Goal: Transaction & Acquisition: Purchase product/service

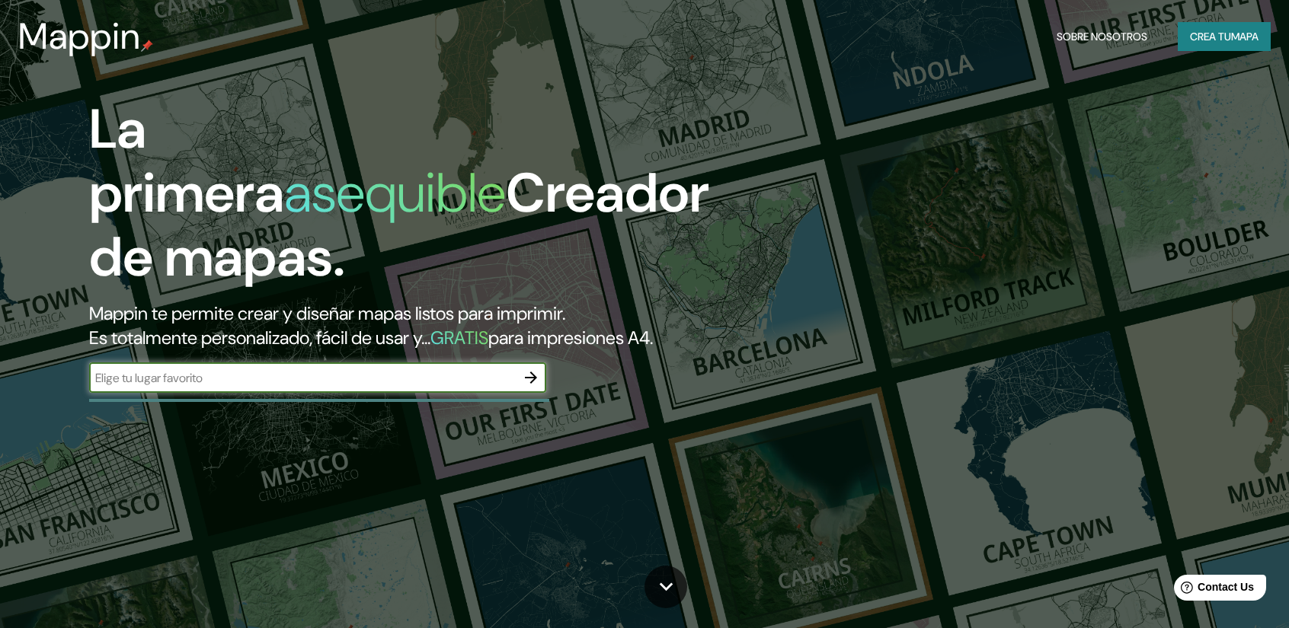
click at [450, 374] on input "text" at bounding box center [302, 378] width 427 height 18
click at [411, 380] on input "text" at bounding box center [302, 378] width 427 height 18
paste input "[STREET_ADDRESS][PERSON_NAME][PERSON_NAME][PERSON_NAME]"
type input "[STREET_ADDRESS][PERSON_NAME][PERSON_NAME][PERSON_NAME]"
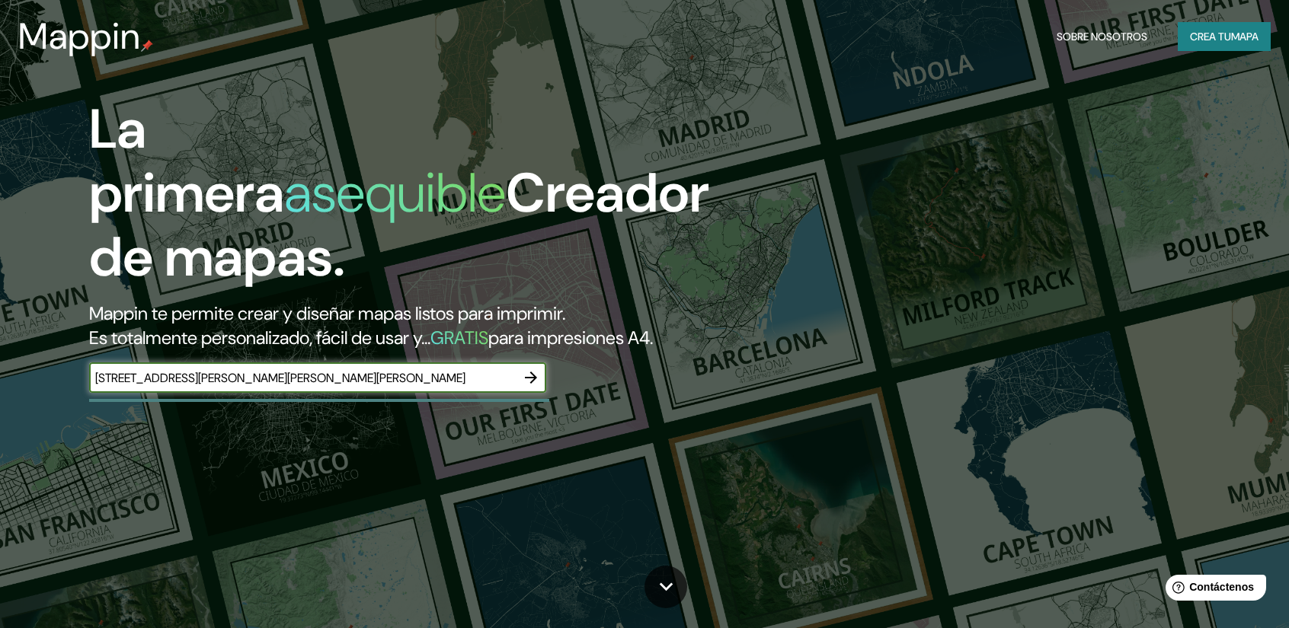
scroll to position [0, 0]
click at [522, 385] on icon "button" at bounding box center [531, 378] width 18 height 18
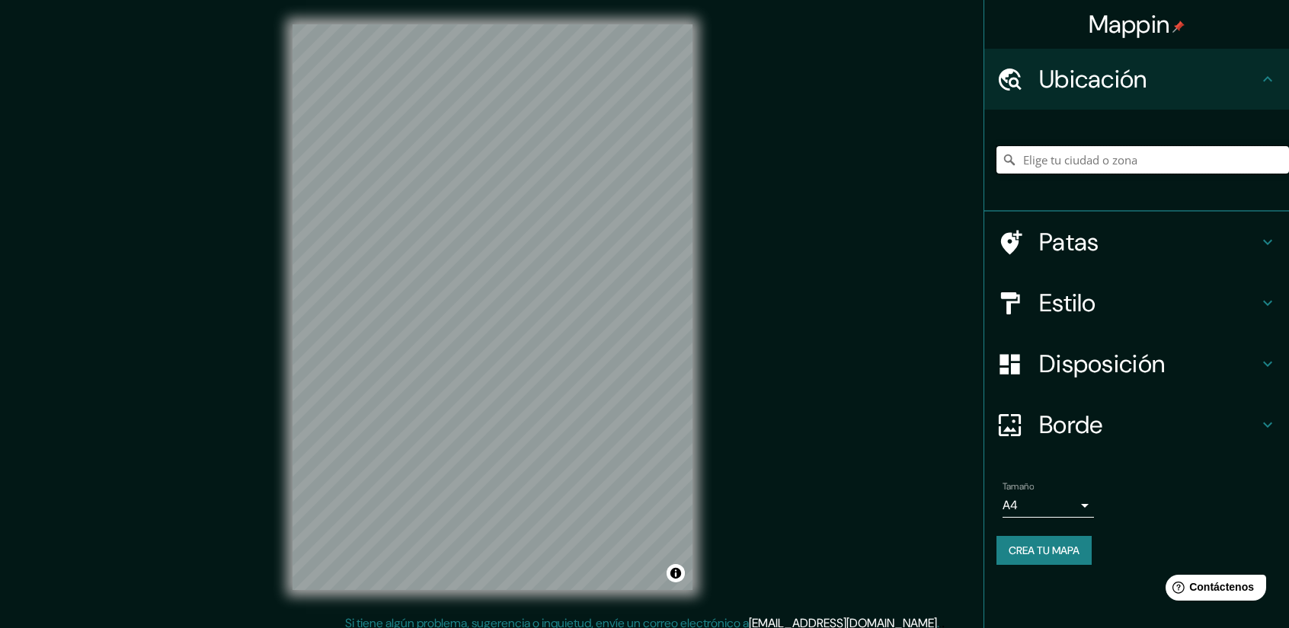
click at [1110, 165] on input "Elige tu ciudad o zona" at bounding box center [1142, 159] width 292 height 27
paste input "[STREET_ADDRESS][PERSON_NAME][PERSON_NAME][PERSON_NAME]"
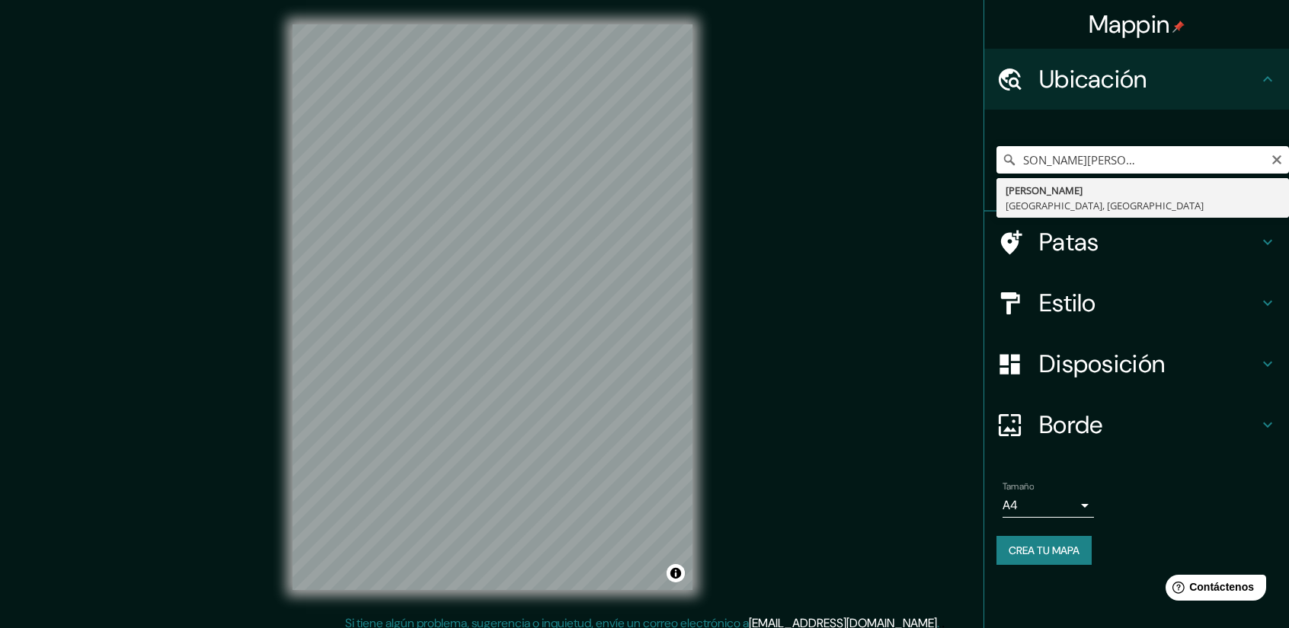
type input "[PERSON_NAME], [GEOGRAPHIC_DATA], [GEOGRAPHIC_DATA]"
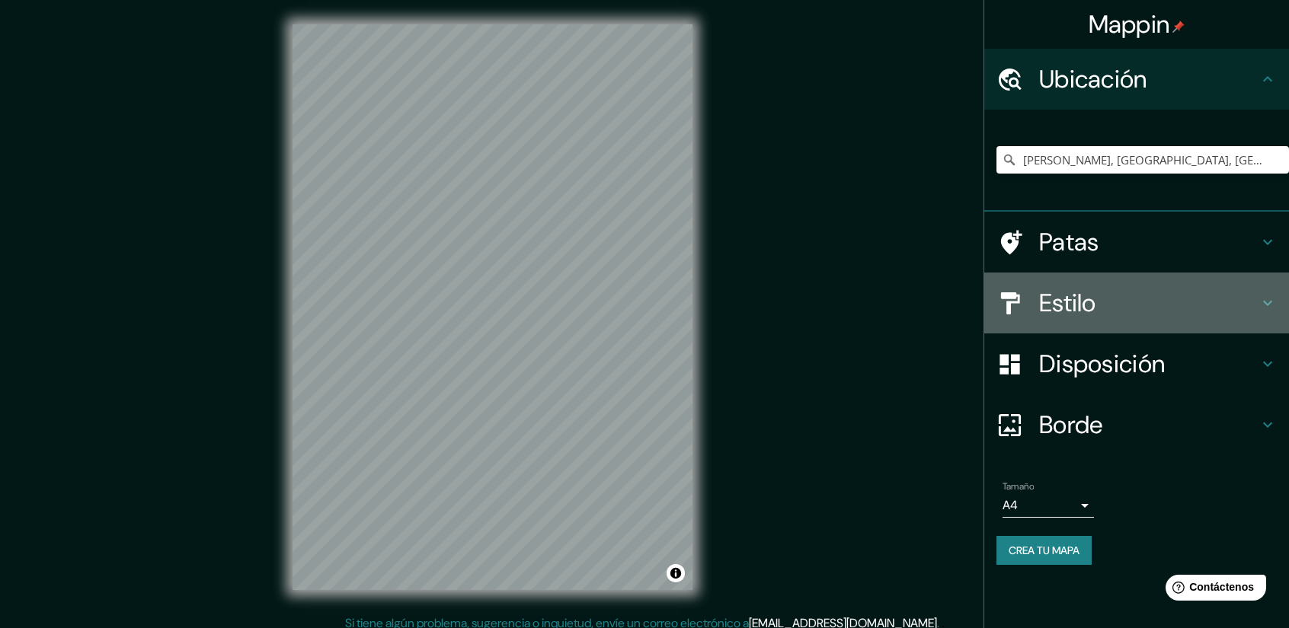
click at [1270, 305] on icon at bounding box center [1267, 303] width 18 height 18
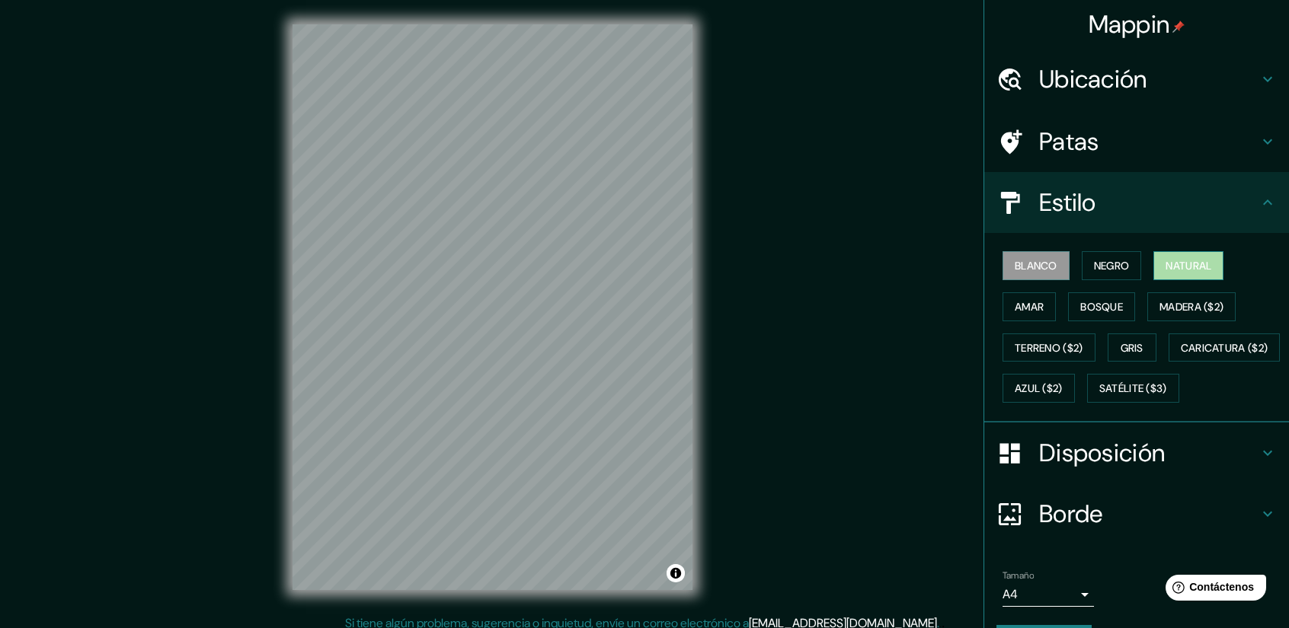
click at [1171, 267] on font "Natural" at bounding box center [1188, 266] width 46 height 14
click at [1014, 263] on font "Blanco" at bounding box center [1035, 266] width 43 height 14
click at [1167, 264] on font "Natural" at bounding box center [1188, 266] width 46 height 14
click at [1068, 356] on button "Terreno ($2)" at bounding box center [1048, 348] width 93 height 29
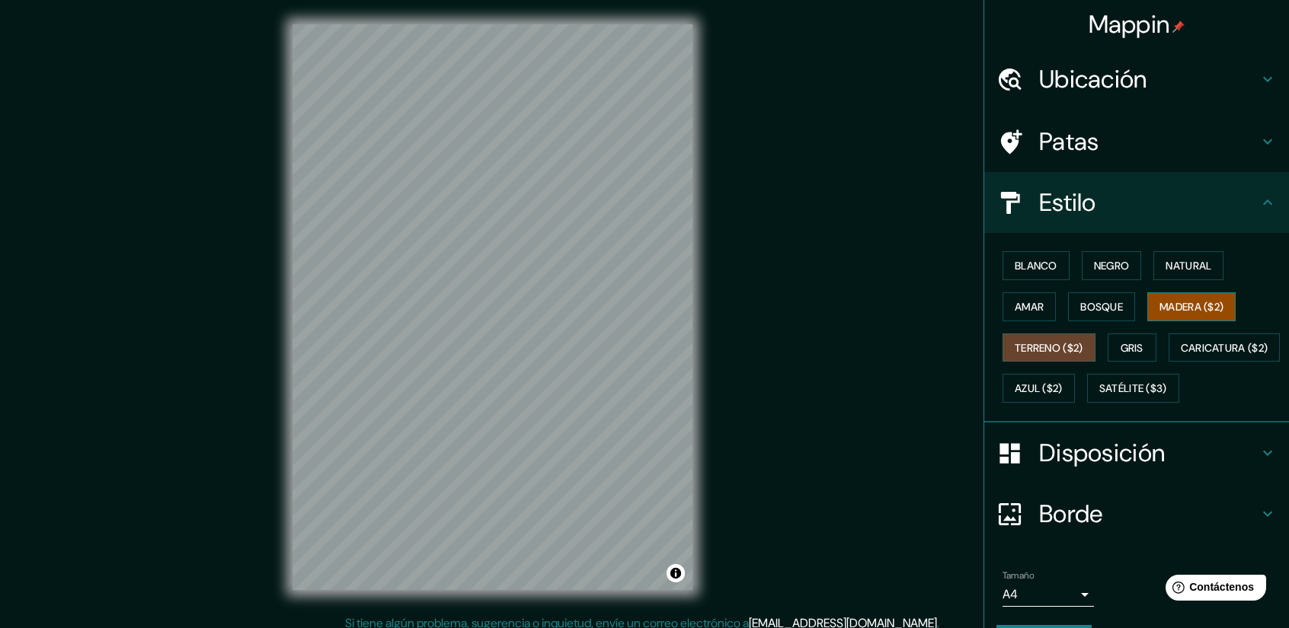
click at [1185, 305] on font "Madera ($2)" at bounding box center [1191, 307] width 64 height 14
click at [1122, 354] on font "Gris" at bounding box center [1131, 348] width 23 height 20
click at [1023, 357] on button "Terreno ($2)" at bounding box center [1048, 348] width 93 height 29
click at [1196, 315] on font "Madera ($2)" at bounding box center [1191, 307] width 64 height 20
click at [1126, 270] on button "Negro" at bounding box center [1112, 265] width 60 height 29
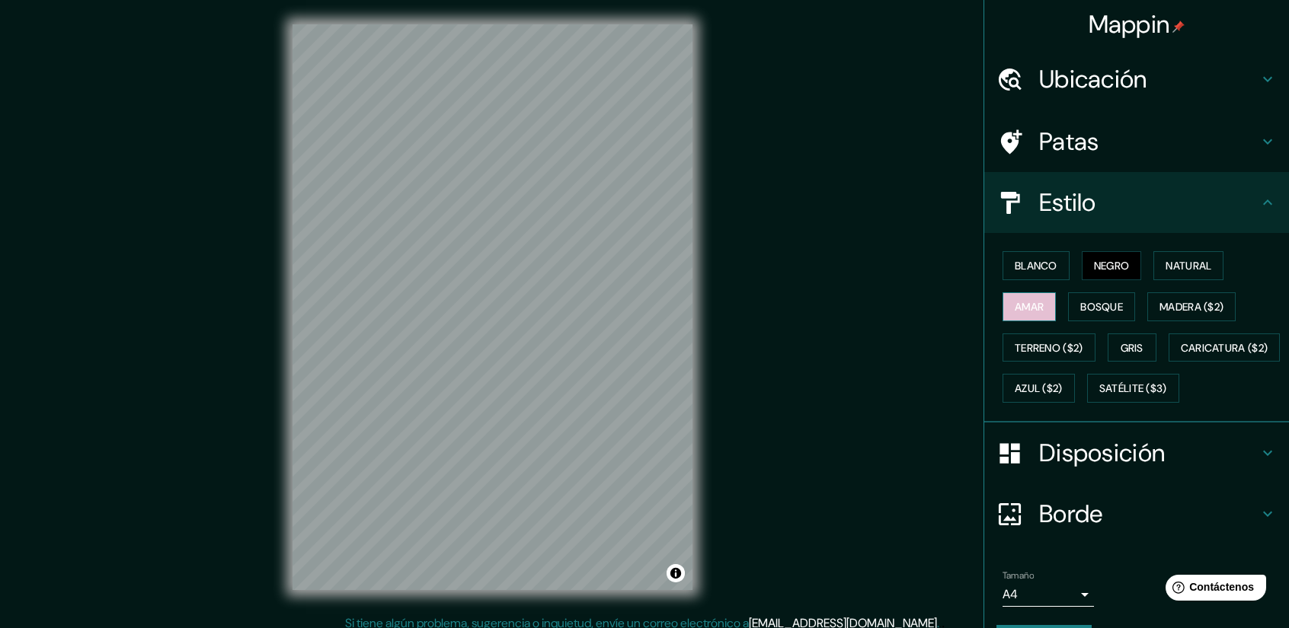
click at [1027, 304] on font "Amar" at bounding box center [1028, 307] width 29 height 14
click at [1088, 315] on button "Bosque" at bounding box center [1101, 306] width 67 height 29
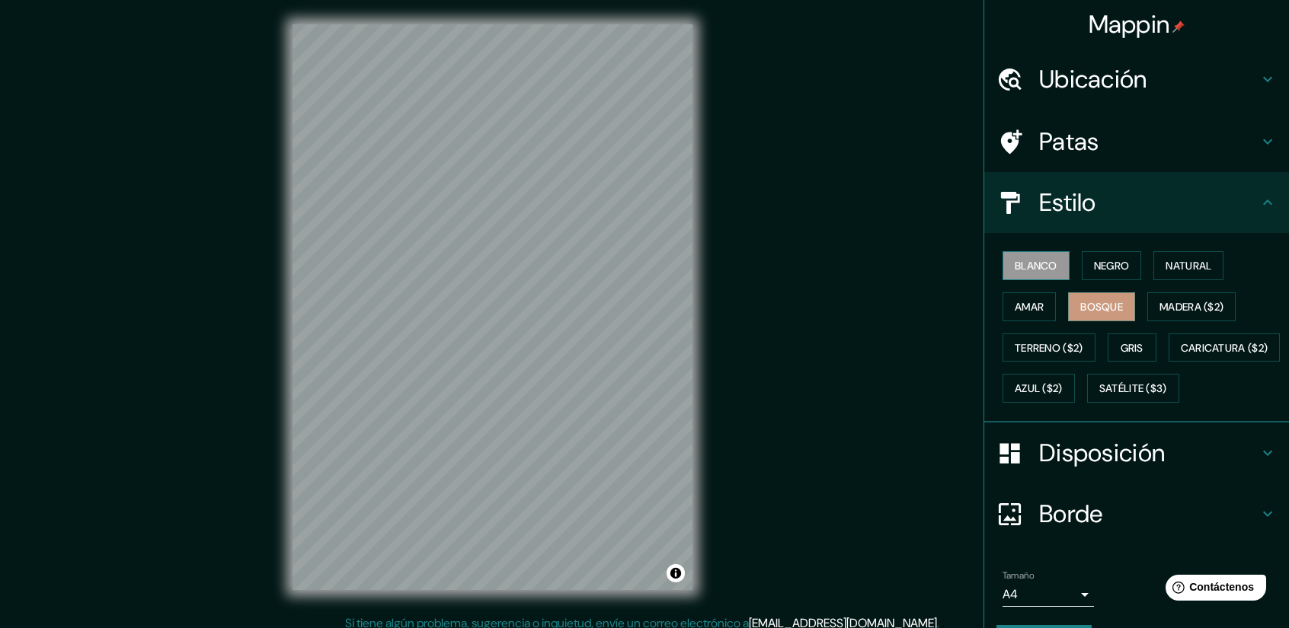
click at [1038, 273] on font "Blanco" at bounding box center [1035, 266] width 43 height 20
click at [1175, 260] on font "Natural" at bounding box center [1188, 266] width 46 height 14
click at [1036, 272] on font "Blanco" at bounding box center [1035, 266] width 43 height 14
click at [1165, 267] on font "Natural" at bounding box center [1188, 266] width 46 height 14
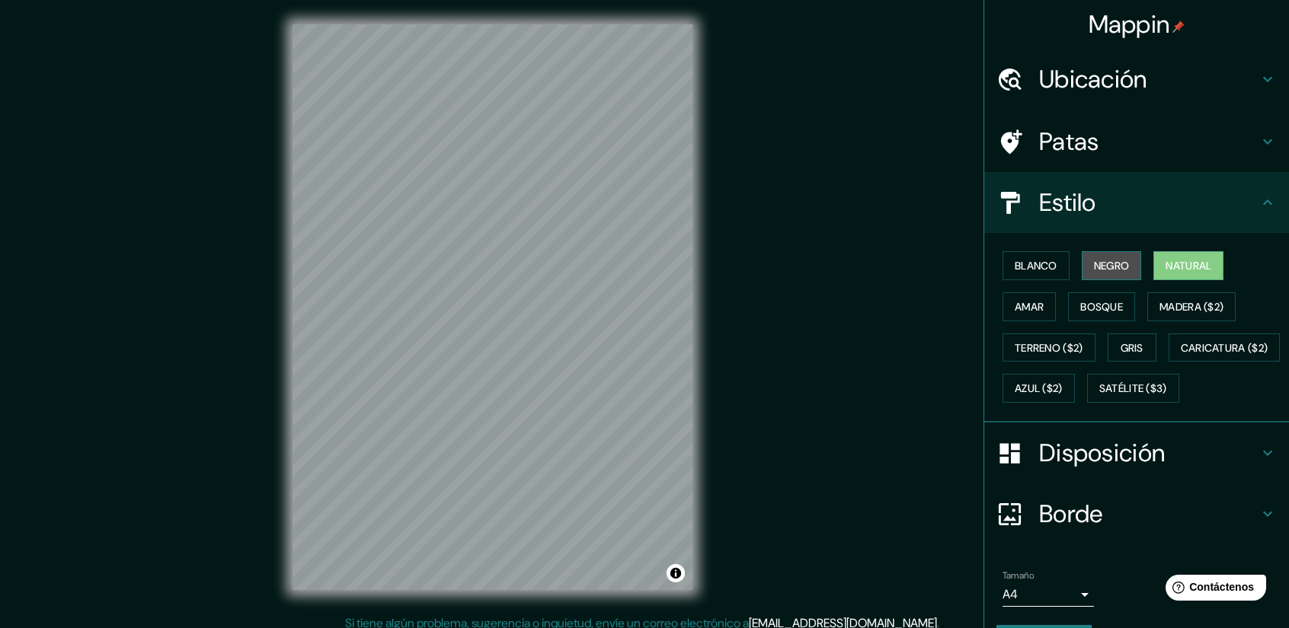
click at [1101, 268] on font "Negro" at bounding box center [1112, 266] width 36 height 14
click at [1023, 270] on font "Blanco" at bounding box center [1035, 266] width 43 height 14
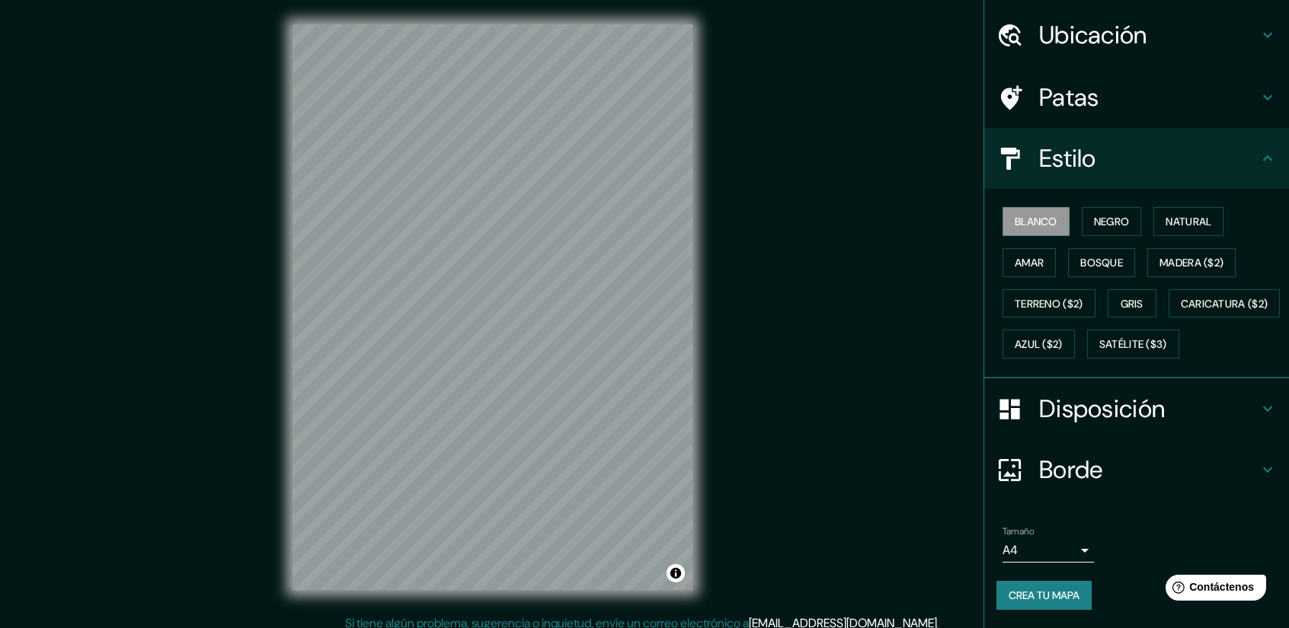
scroll to position [80, 0]
click at [1258, 465] on icon at bounding box center [1267, 470] width 18 height 18
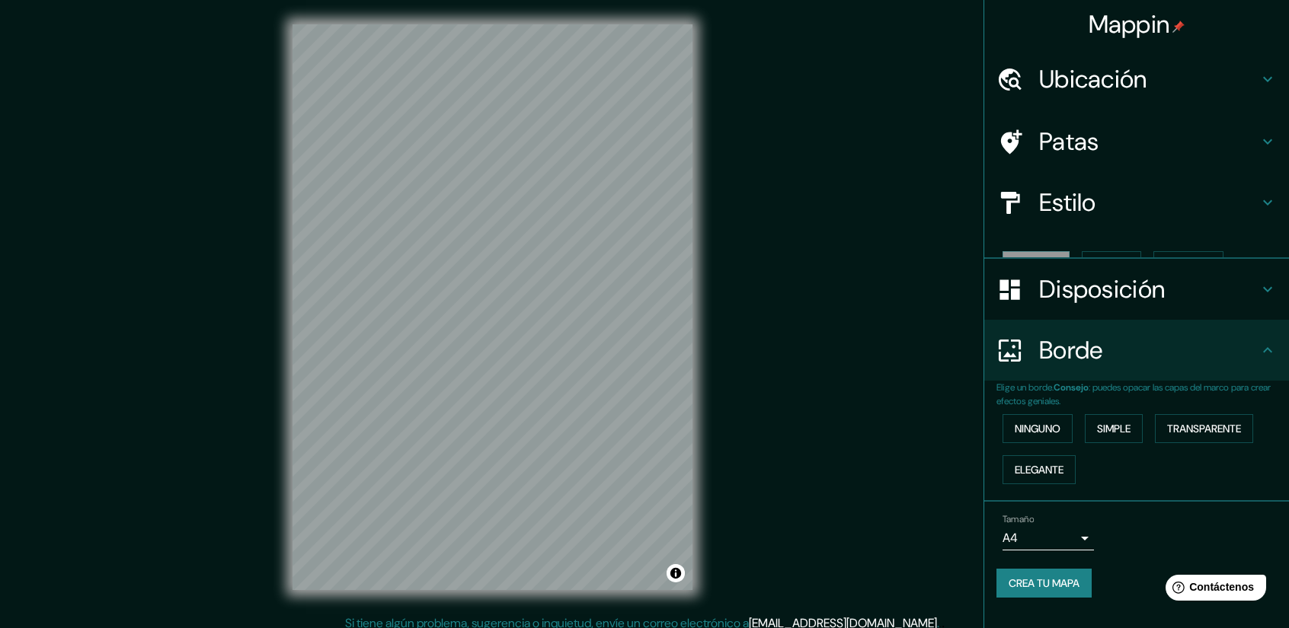
scroll to position [0, 0]
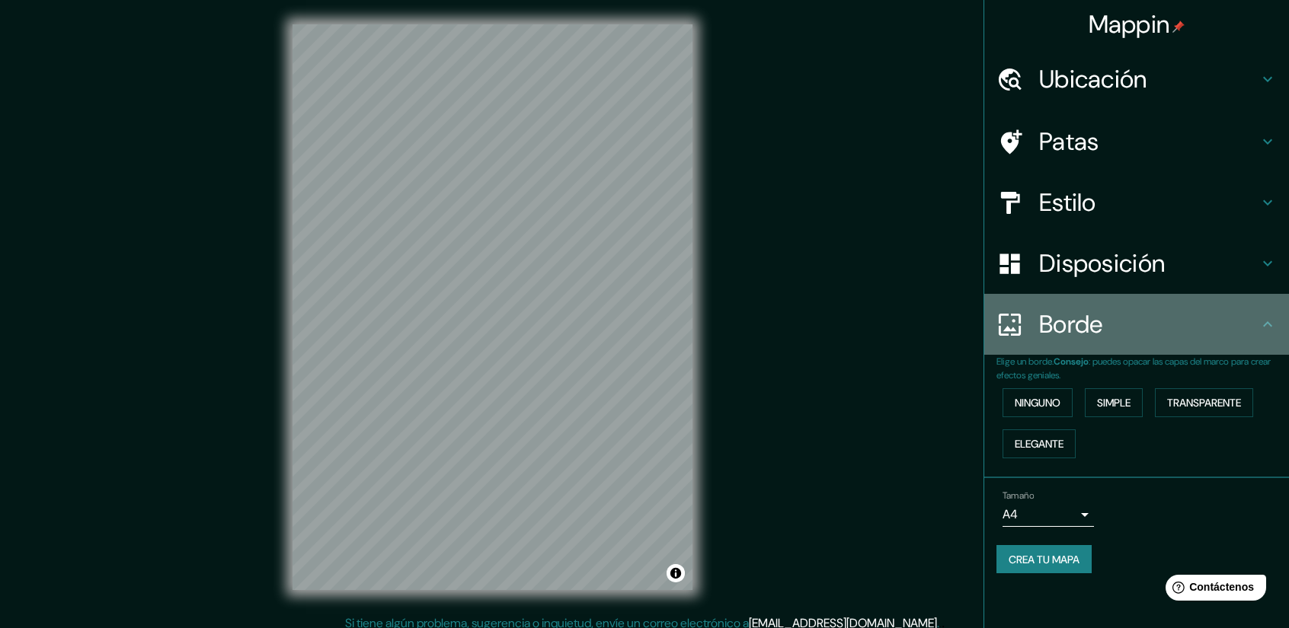
click at [1266, 324] on icon at bounding box center [1267, 323] width 9 height 5
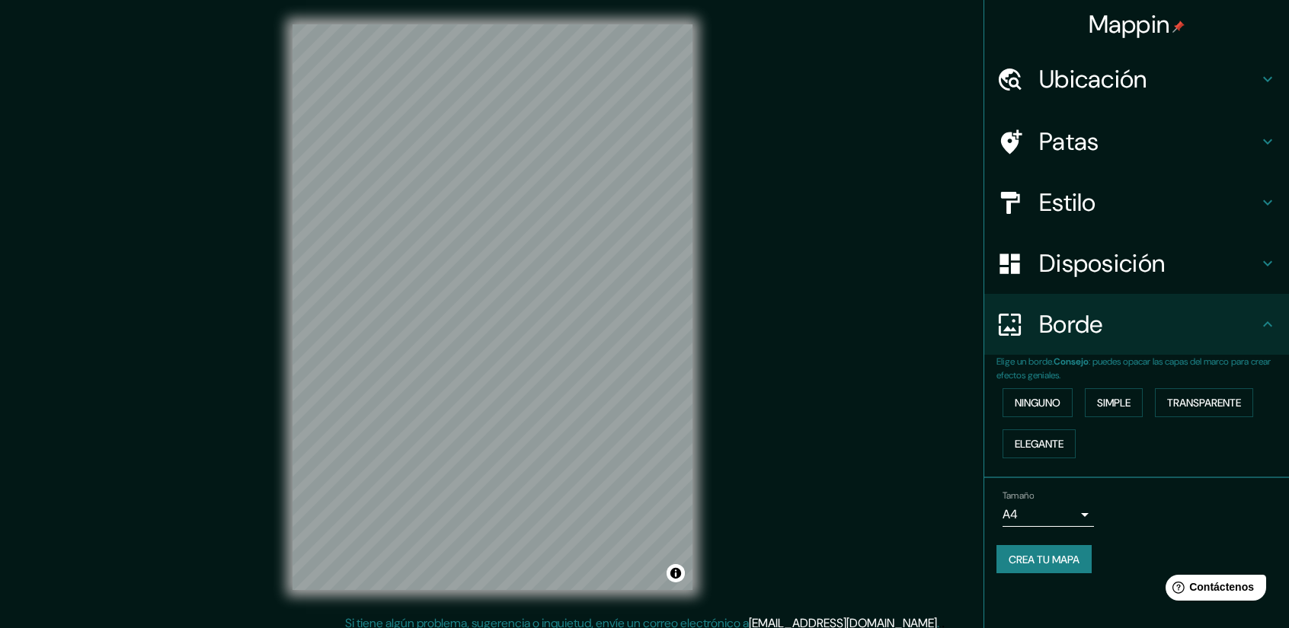
click at [1261, 267] on icon at bounding box center [1267, 263] width 18 height 18
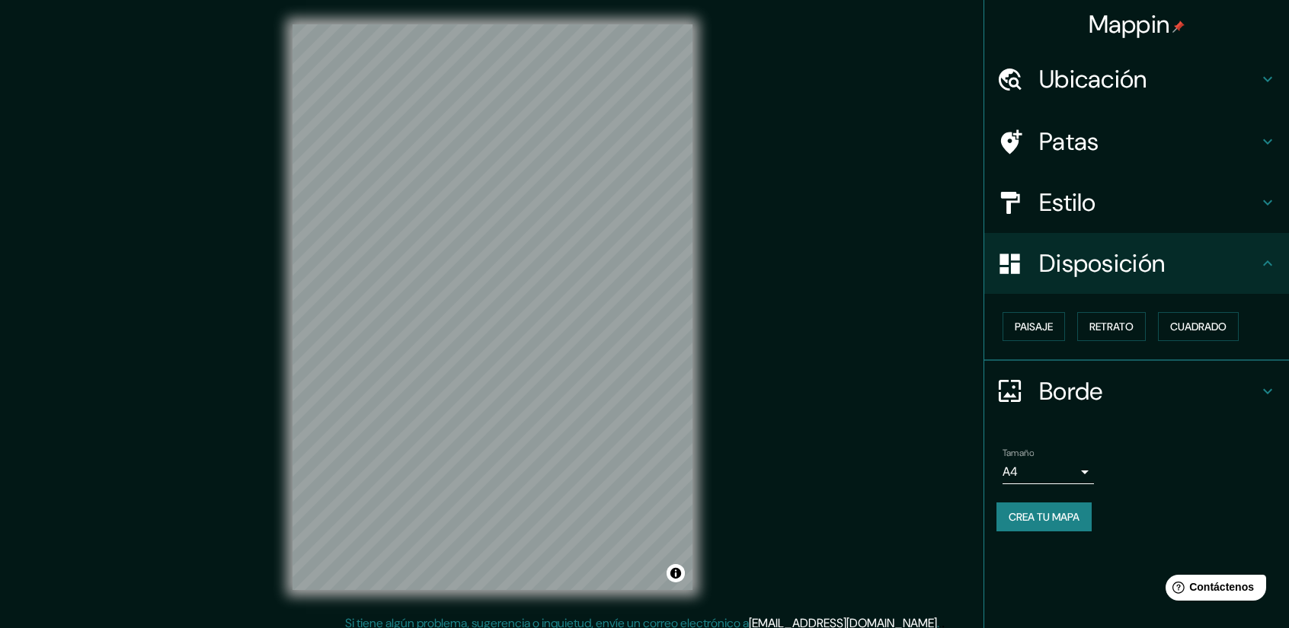
click at [1263, 200] on icon at bounding box center [1267, 202] width 18 height 18
